Goal: Information Seeking & Learning: Find specific fact

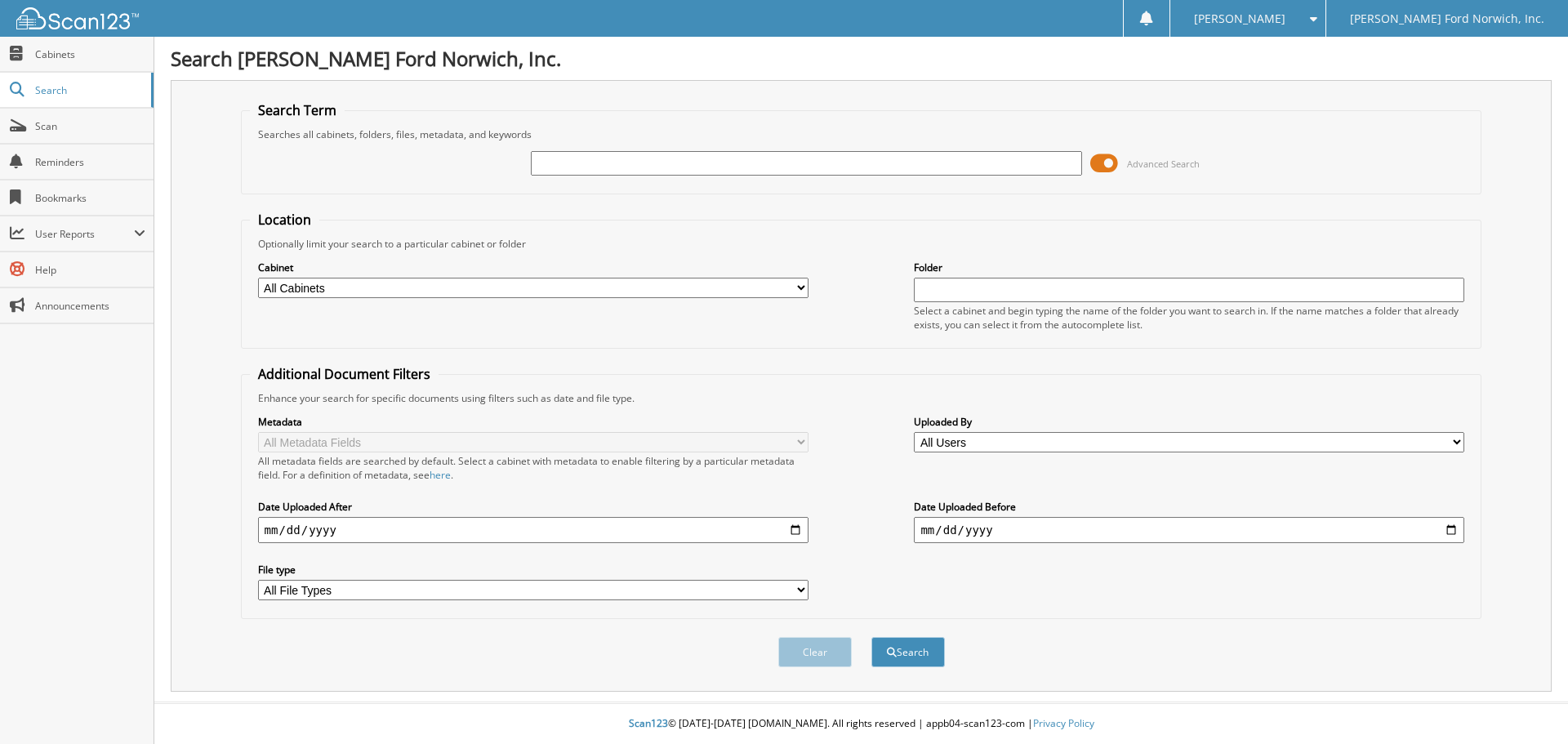
click at [557, 164] on input "text" at bounding box center [806, 164] width 551 height 25
type input "d43355"
click at [871, 636] on button "Search" at bounding box center [907, 652] width 73 height 30
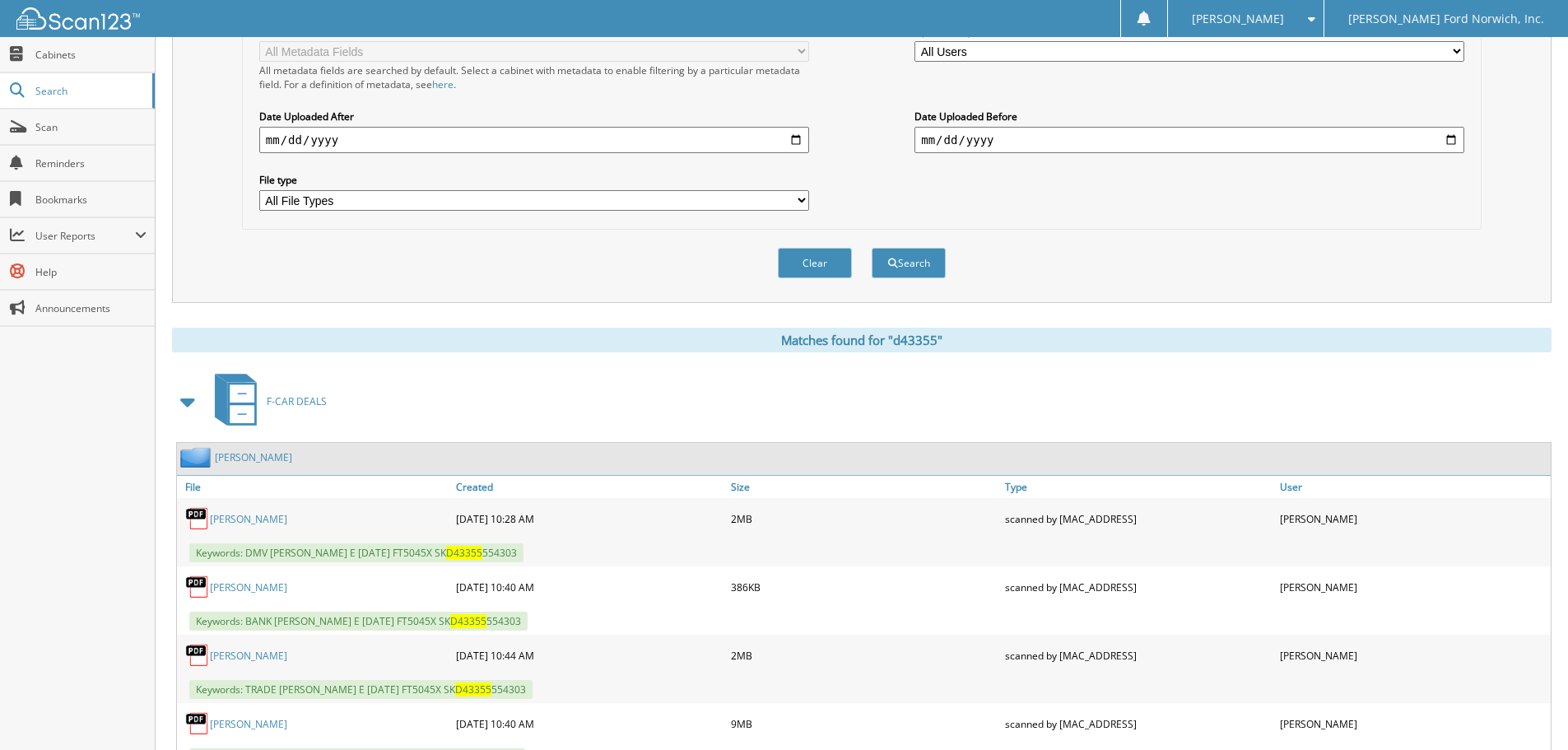
scroll to position [411, 0]
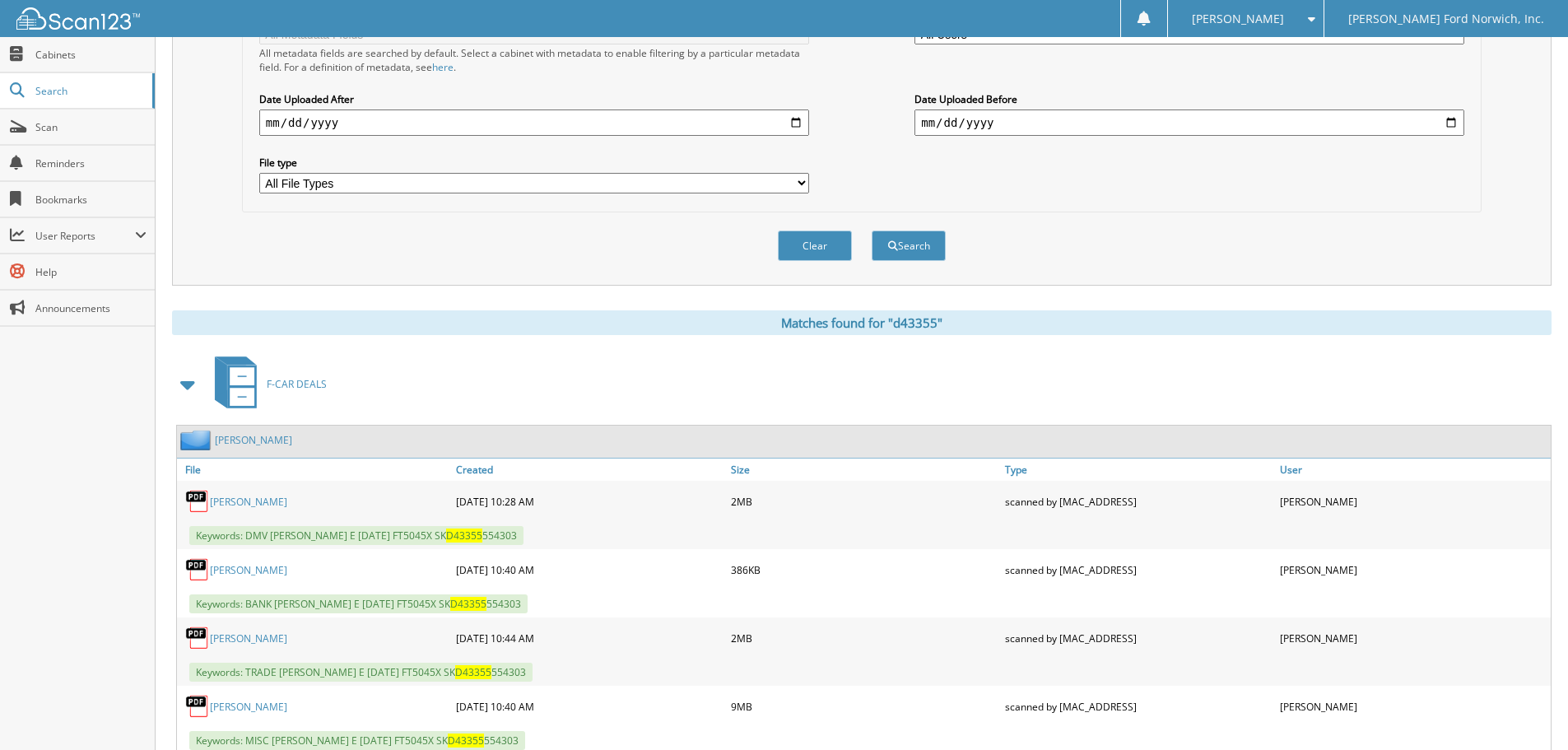
drag, startPoint x: 273, startPoint y: 535, endPoint x: 555, endPoint y: 541, distance: 282.1
click at [555, 541] on div "Keywords: DMV SEARLES, NATHAN E 08/18/2025 FT5045X SK D43355 554303" at bounding box center [863, 535] width 1373 height 27
copy span "SEARLES, NATHAN E 08/18/2025 FT5045X SK D43355 554303"
click at [309, 257] on div "Clear Search" at bounding box center [861, 245] width 1240 height 66
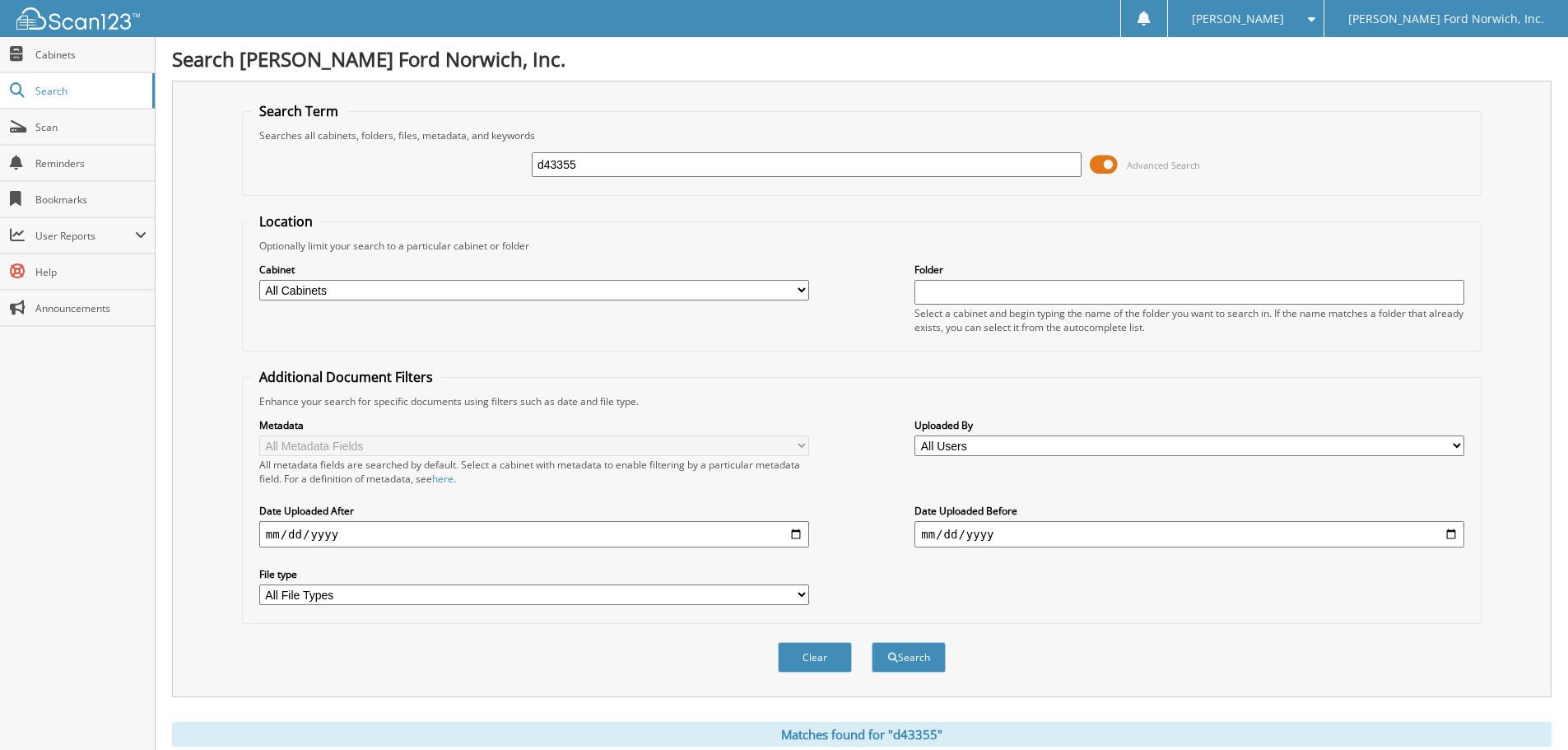
drag, startPoint x: 591, startPoint y: 168, endPoint x: 400, endPoint y: 143, distance: 192.6
click at [400, 143] on div "d43355 Advanced Search" at bounding box center [861, 164] width 1221 height 44
type input "251473"
click at [872, 641] on button "Search" at bounding box center [908, 657] width 74 height 31
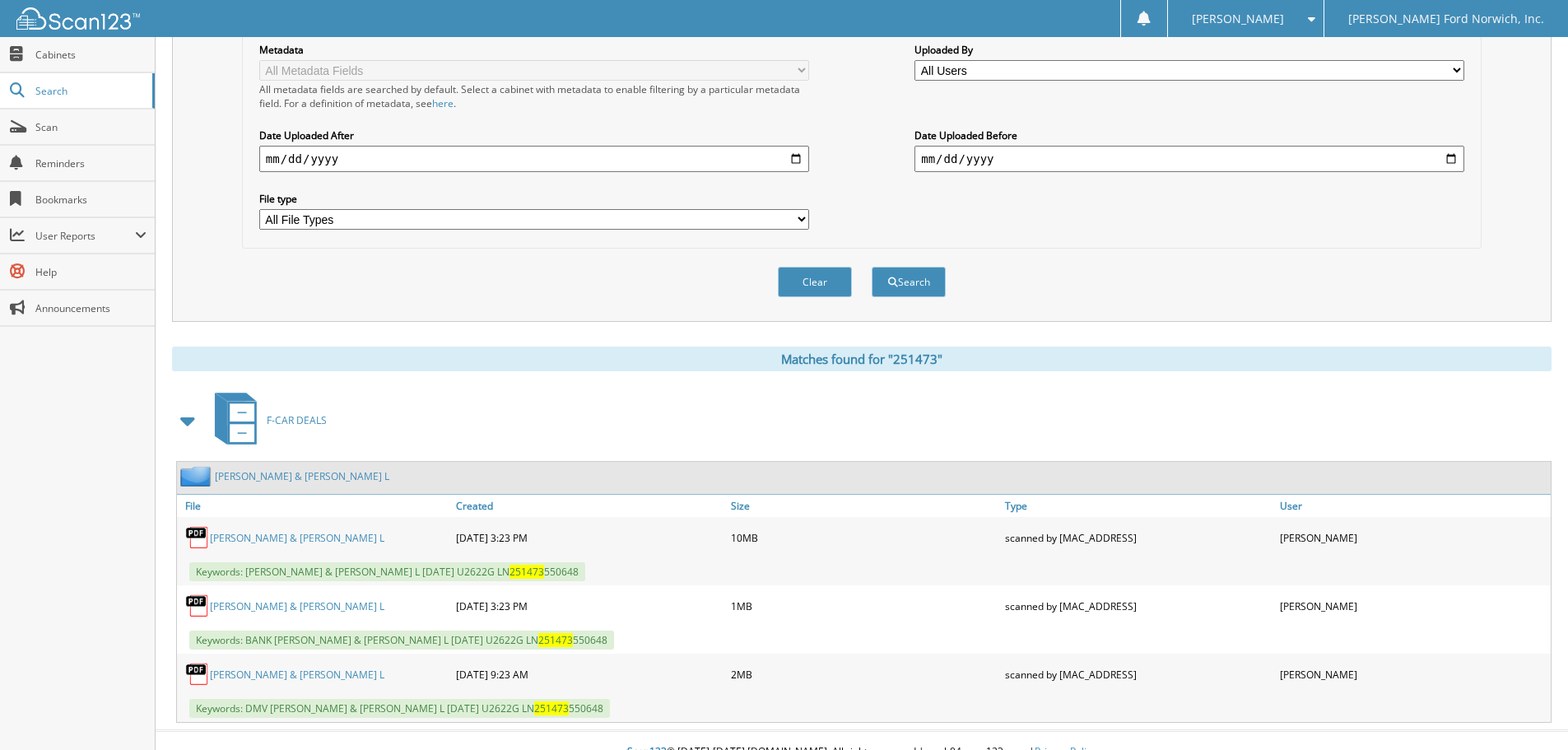
scroll to position [399, 0]
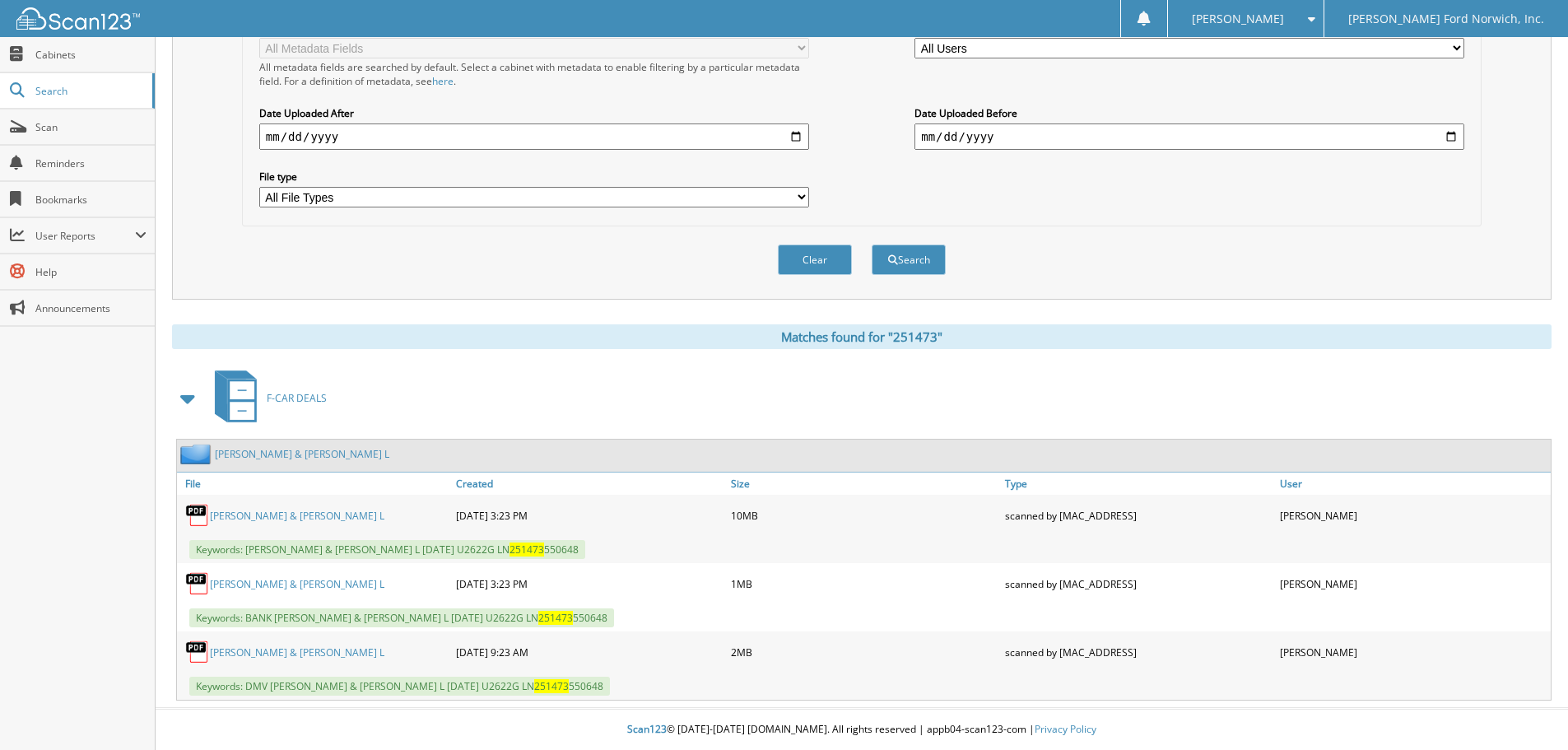
drag, startPoint x: 274, startPoint y: 545, endPoint x: 605, endPoint y: 546, distance: 331.0
click at [605, 546] on div "Keywords: [PERSON_NAME] & [PERSON_NAME] L [DATE] U2622G LN 251473 550648" at bounding box center [863, 549] width 1373 height 27
copy span "[PERSON_NAME] & [PERSON_NAME] L [DATE] U2622G LN 251473 550648"
click at [293, 263] on div "Clear Search" at bounding box center [861, 259] width 1240 height 66
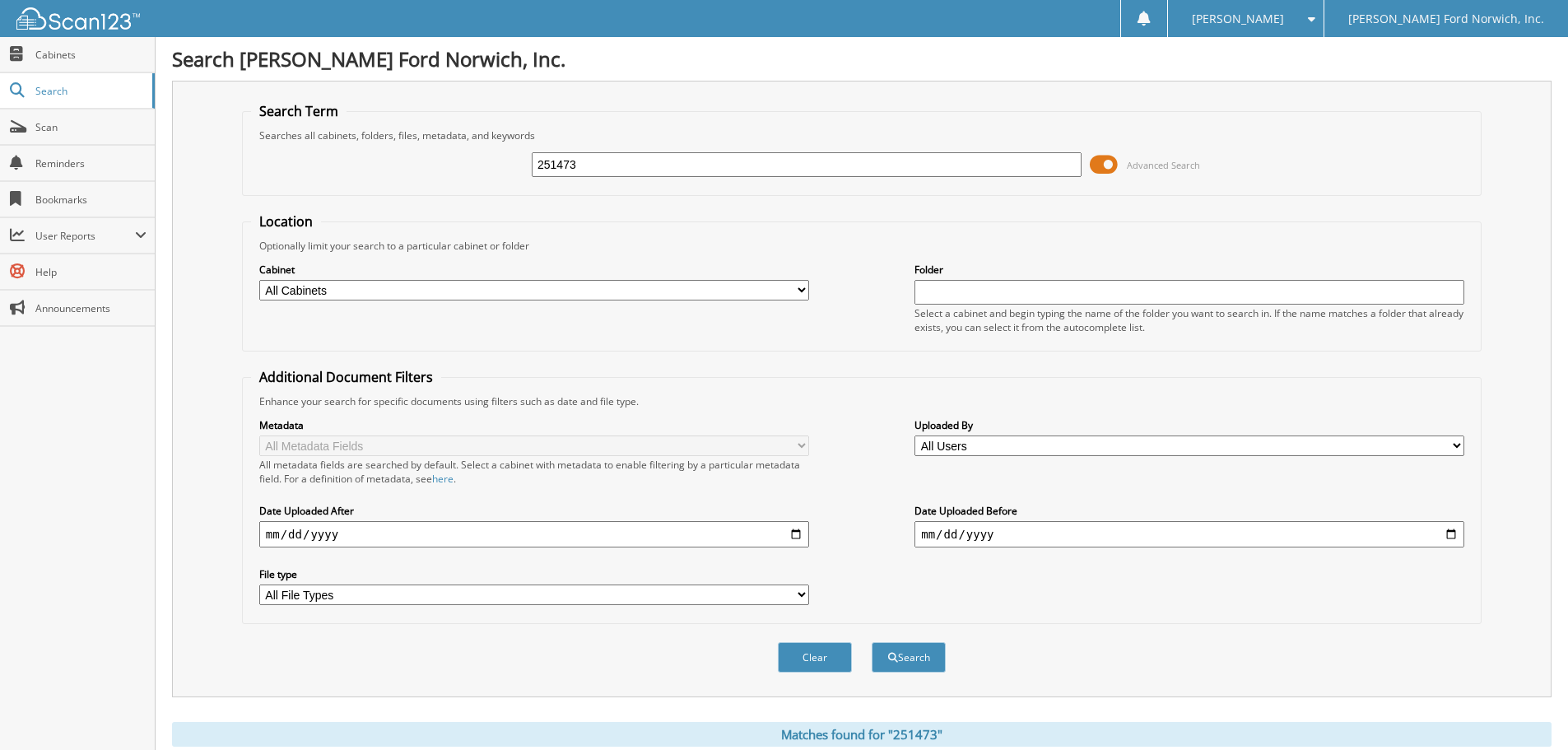
drag, startPoint x: 567, startPoint y: 158, endPoint x: 510, endPoint y: 157, distance: 57.0
click at [510, 157] on div "251473 Advanced Search" at bounding box center [861, 164] width 1221 height 44
type input "130401"
click at [872, 641] on button "Search" at bounding box center [908, 657] width 74 height 31
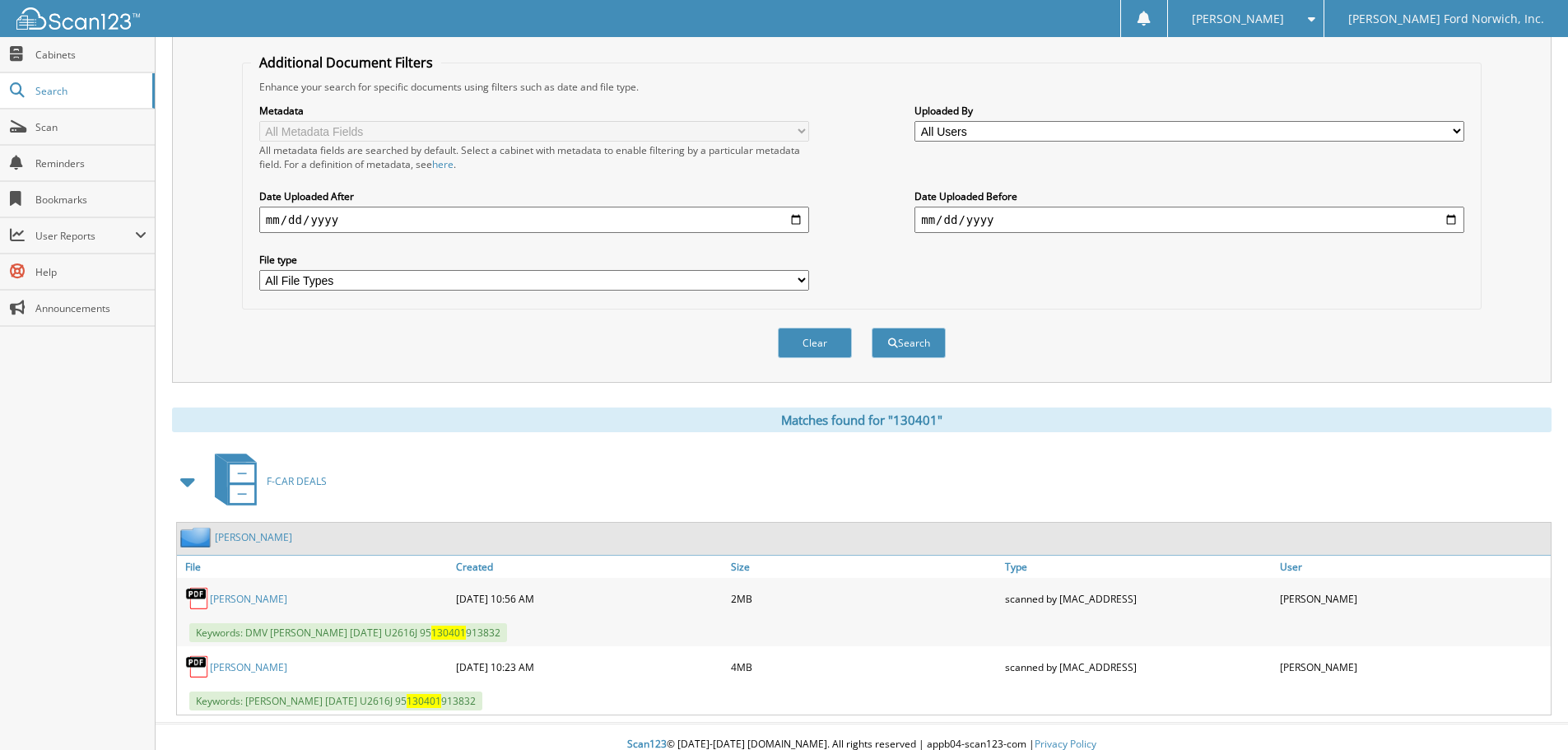
scroll to position [329, 0]
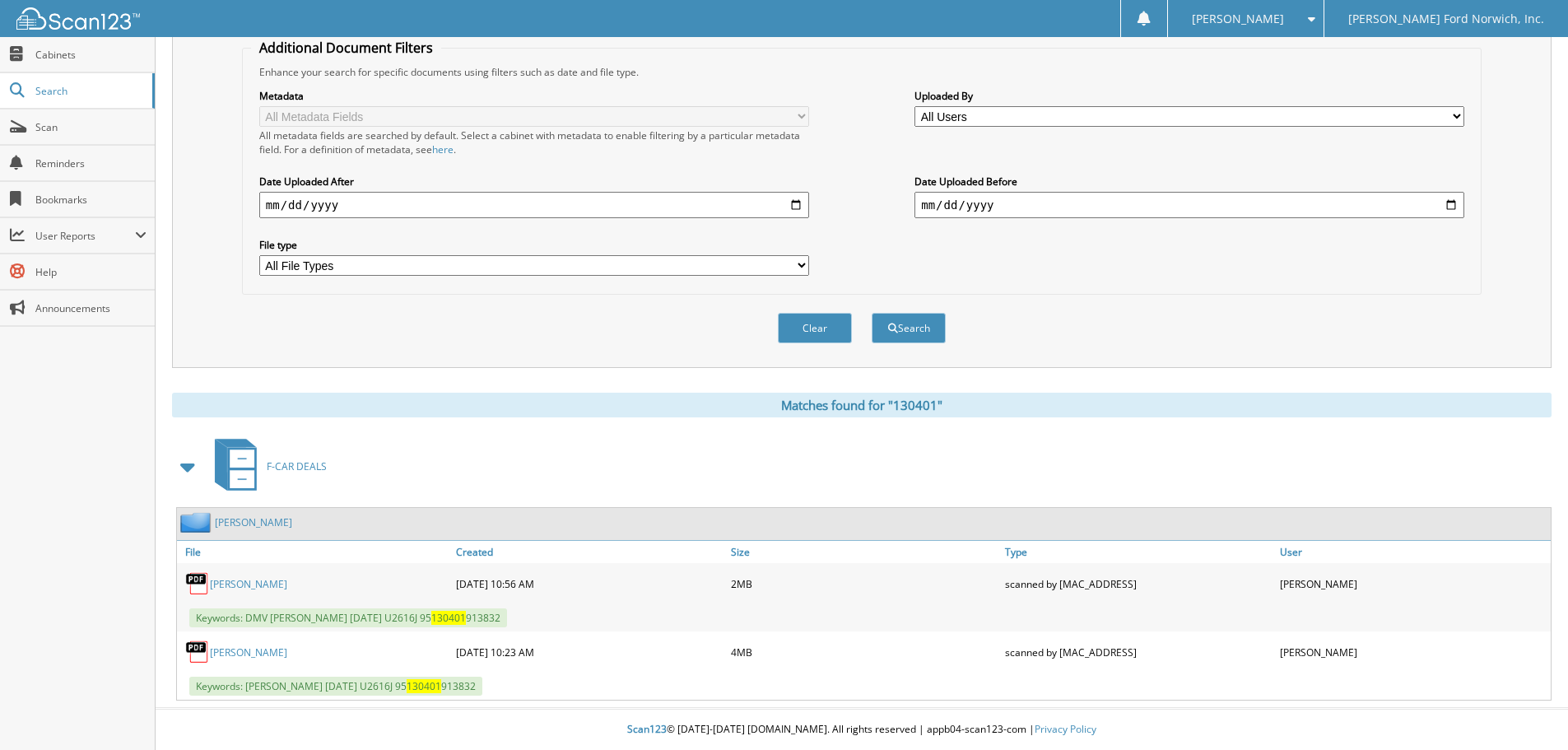
drag, startPoint x: 271, startPoint y: 616, endPoint x: 558, endPoint y: 624, distance: 287.1
click at [507, 624] on span "Keywords: DMV STEIGERWALD, BRIAN K 08/19/2025 U2616J 95 130401 913832" at bounding box center [348, 617] width 318 height 19
copy span "STEIGERWALD, BRIAN K 08/19/2025 U2616J 95 130401 913832"
click at [291, 327] on div "Clear Search" at bounding box center [861, 327] width 1240 height 66
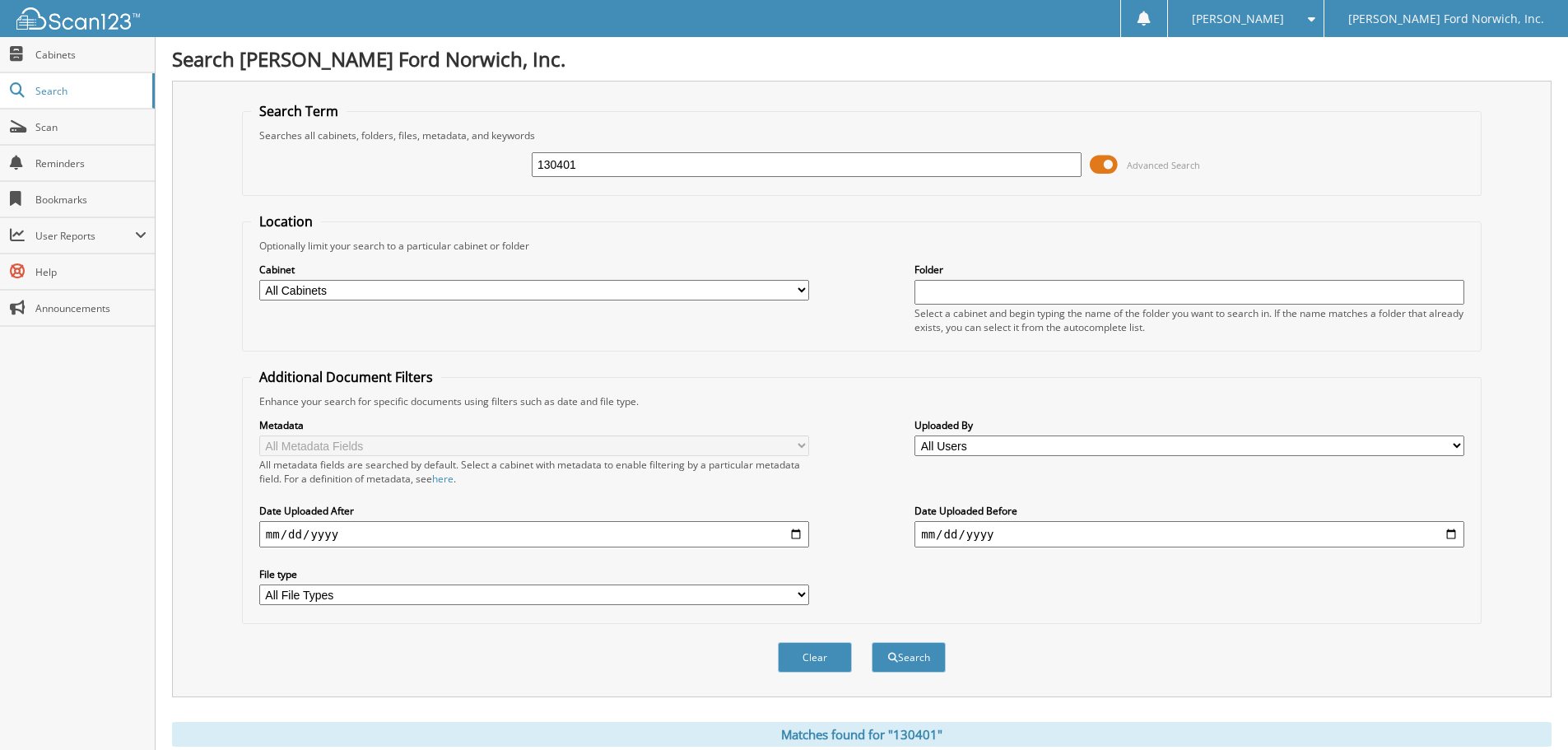
drag, startPoint x: 582, startPoint y: 163, endPoint x: 505, endPoint y: 153, distance: 77.6
click at [505, 153] on div "130401 Advanced Search" at bounding box center [861, 164] width 1221 height 44
type input "B03415"
click at [872, 641] on button "Search" at bounding box center [908, 657] width 74 height 31
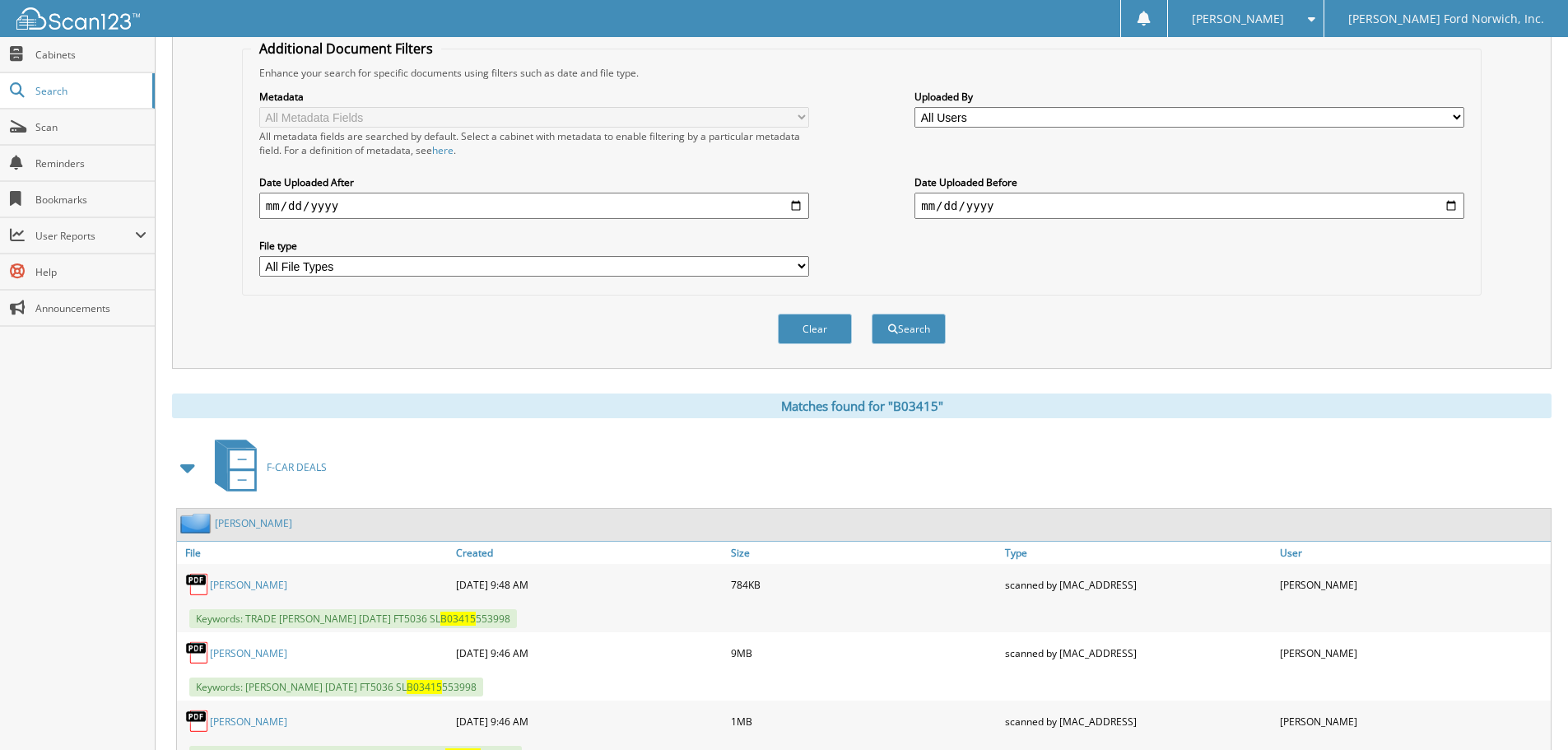
scroll to position [467, 0]
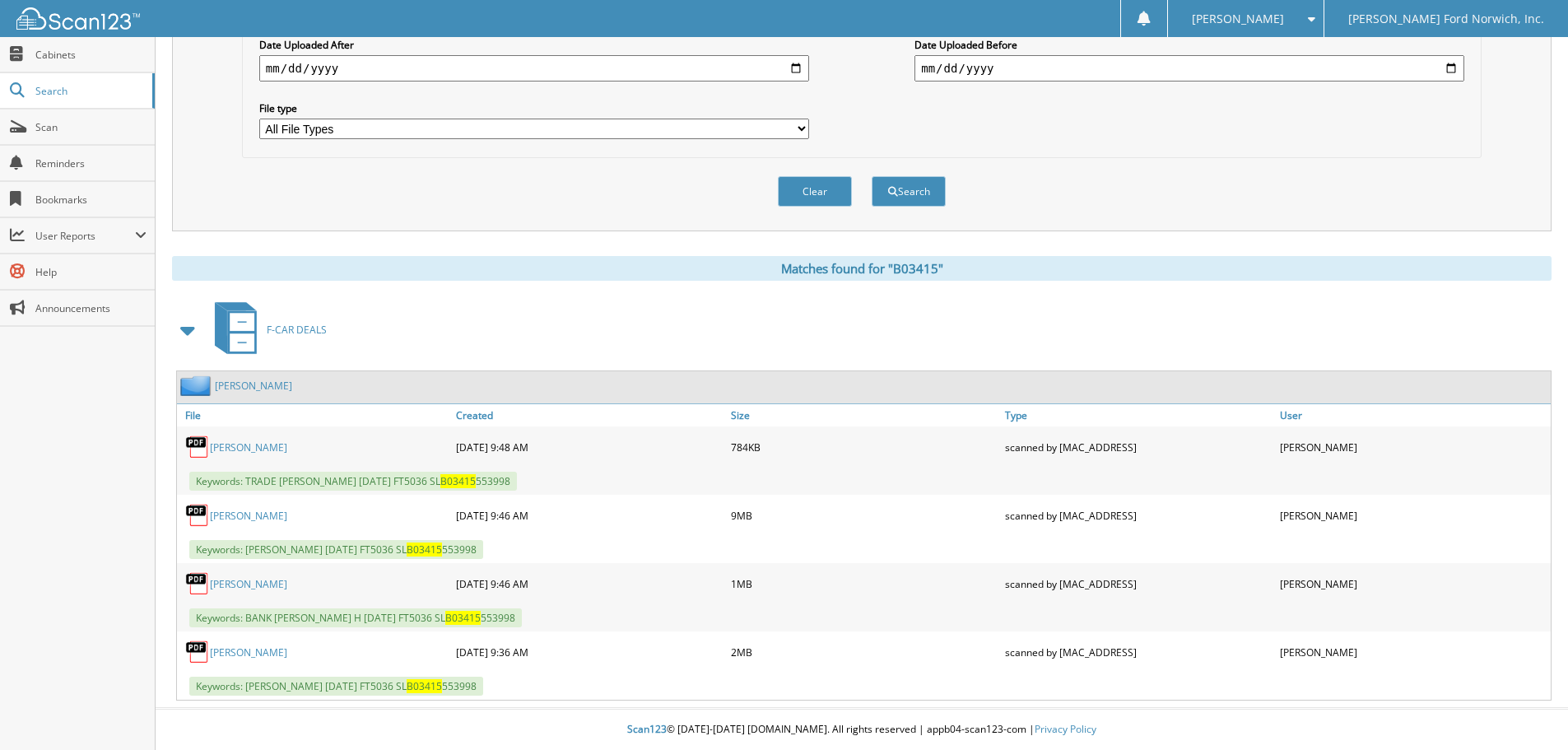
drag, startPoint x: 278, startPoint y: 477, endPoint x: 555, endPoint y: 489, distance: 277.3
click at [555, 489] on div "Keywords: TRADE [PERSON_NAME] [DATE] FT5036 SL B03415 553998" at bounding box center [863, 481] width 1373 height 27
copy span "VANCE, MAYNARD H 08/08/2025 FT5036 SL B03415 553998"
click at [302, 172] on div "Clear Search" at bounding box center [861, 191] width 1240 height 66
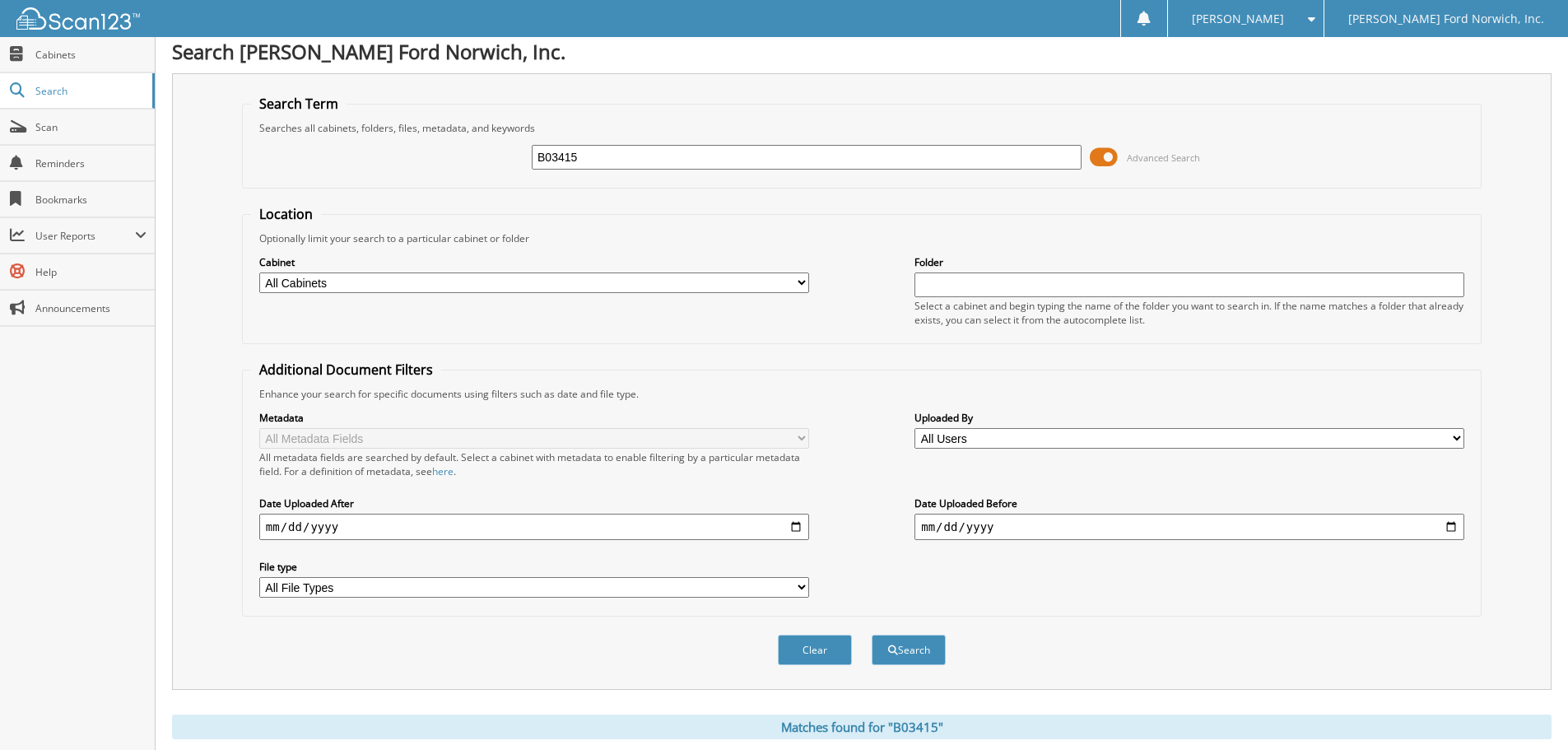
scroll to position [0, 0]
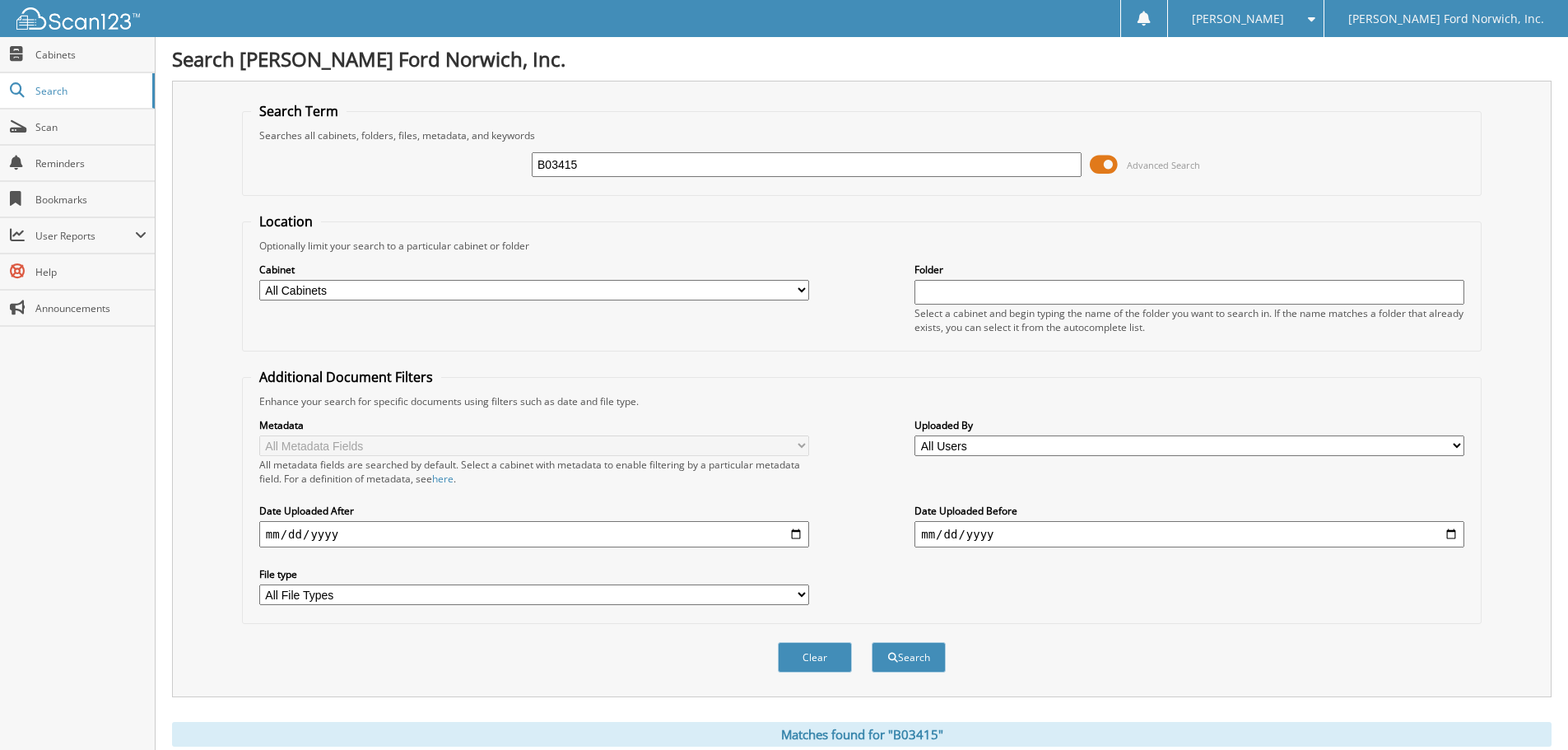
drag, startPoint x: 582, startPoint y: 167, endPoint x: 251, endPoint y: 167, distance: 331.0
click at [251, 167] on div "B03415 Advanced Search" at bounding box center [861, 164] width 1221 height 44
type input "135628"
click at [872, 641] on button "Search" at bounding box center [908, 657] width 74 height 31
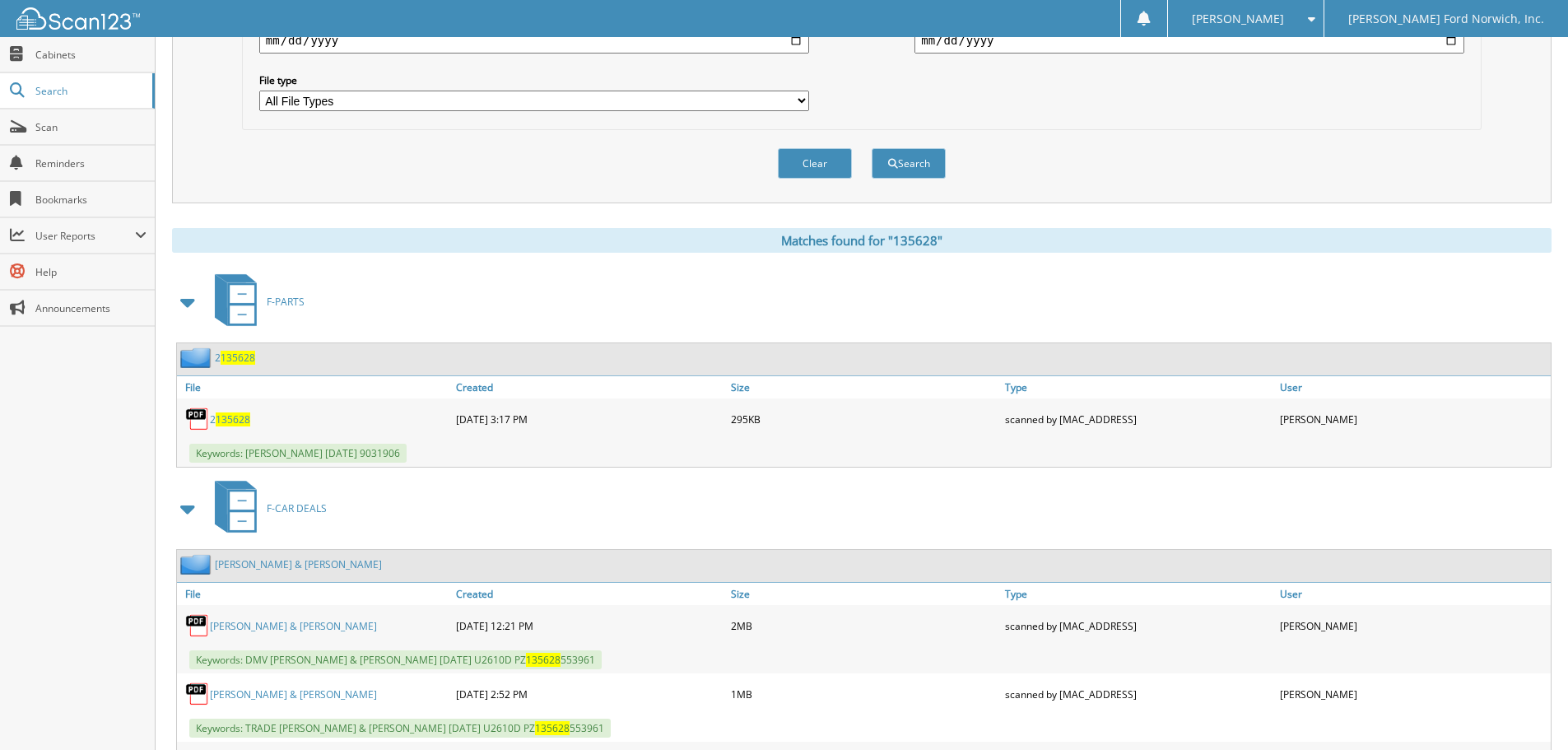
scroll to position [576, 0]
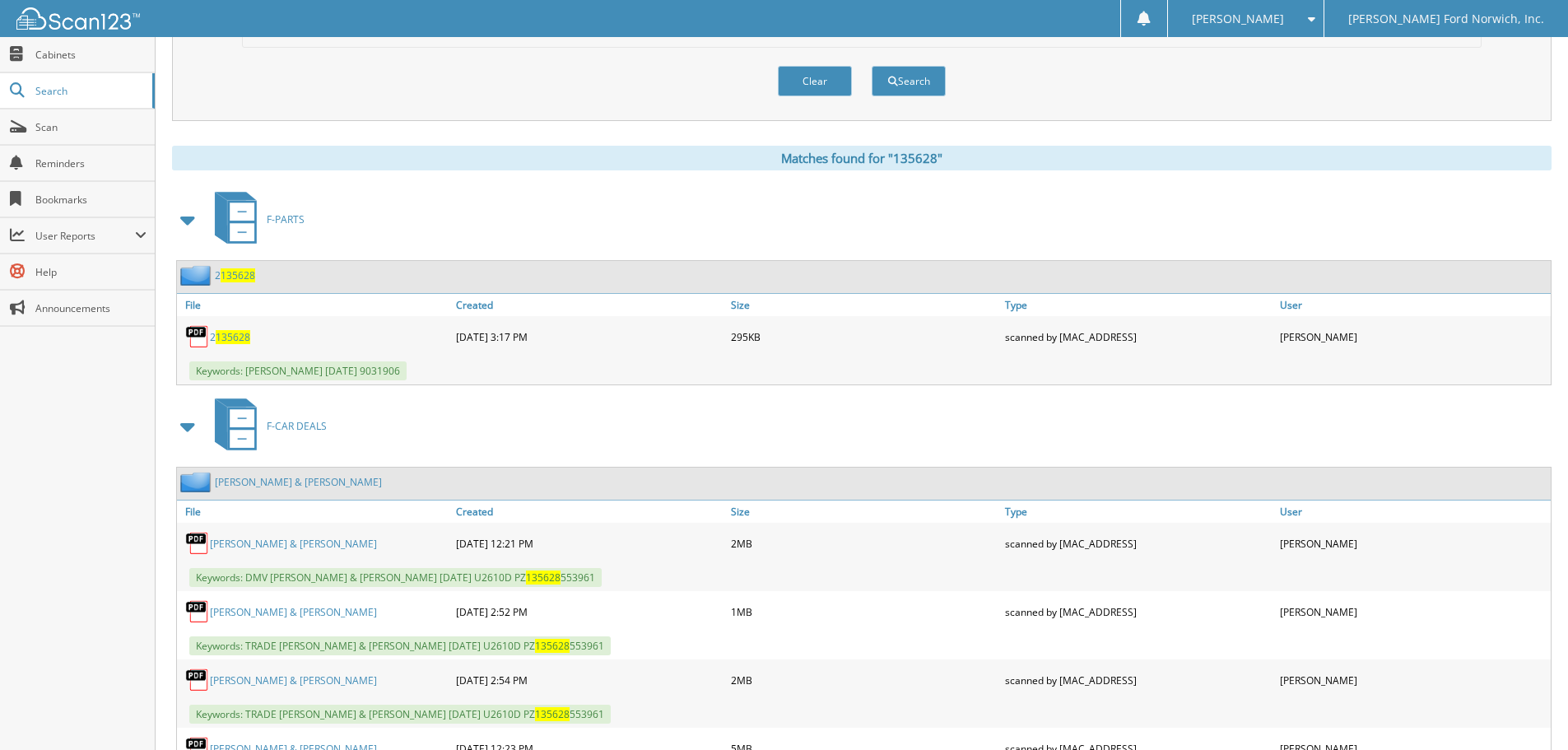
drag, startPoint x: 272, startPoint y: 578, endPoint x: 636, endPoint y: 580, distance: 364.0
click at [636, 580] on div "Keywords: DMV VORHIES, HOLLYANN L & FRANK, ERIC 08/07/2025 U2610D PZ 135628 553…" at bounding box center [863, 577] width 1373 height 27
copy span "VORHIES, HOLLYANN L & FRANK, ERIC 08/07/2025 U2610D PZ 135628 553961"
